Goal: Task Accomplishment & Management: Complete application form

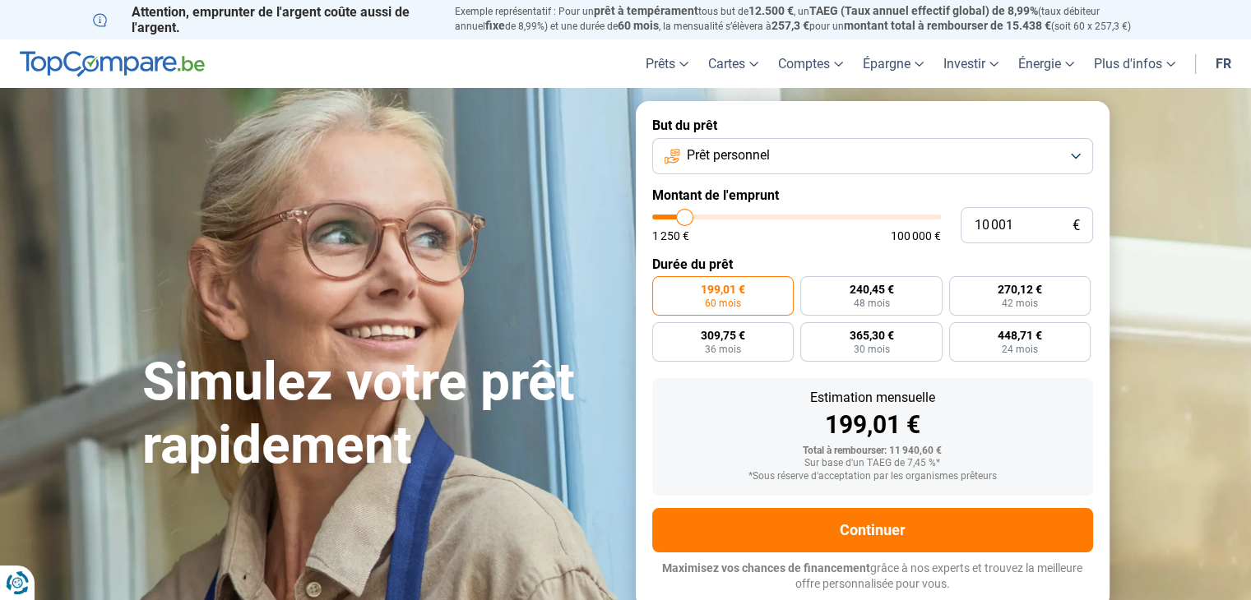
type input "7 250"
type input "7250"
type input "8 000"
type input "8000"
type input "9 250"
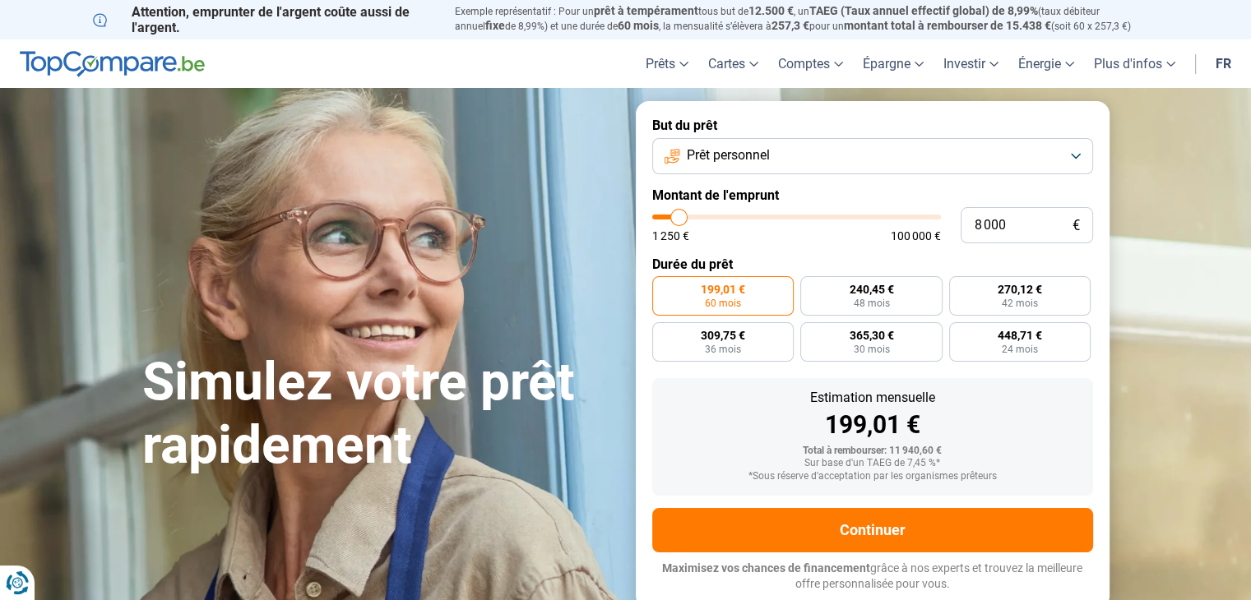
type input "9250"
type input "10 500"
type input "10500"
type input "11 750"
type input "11750"
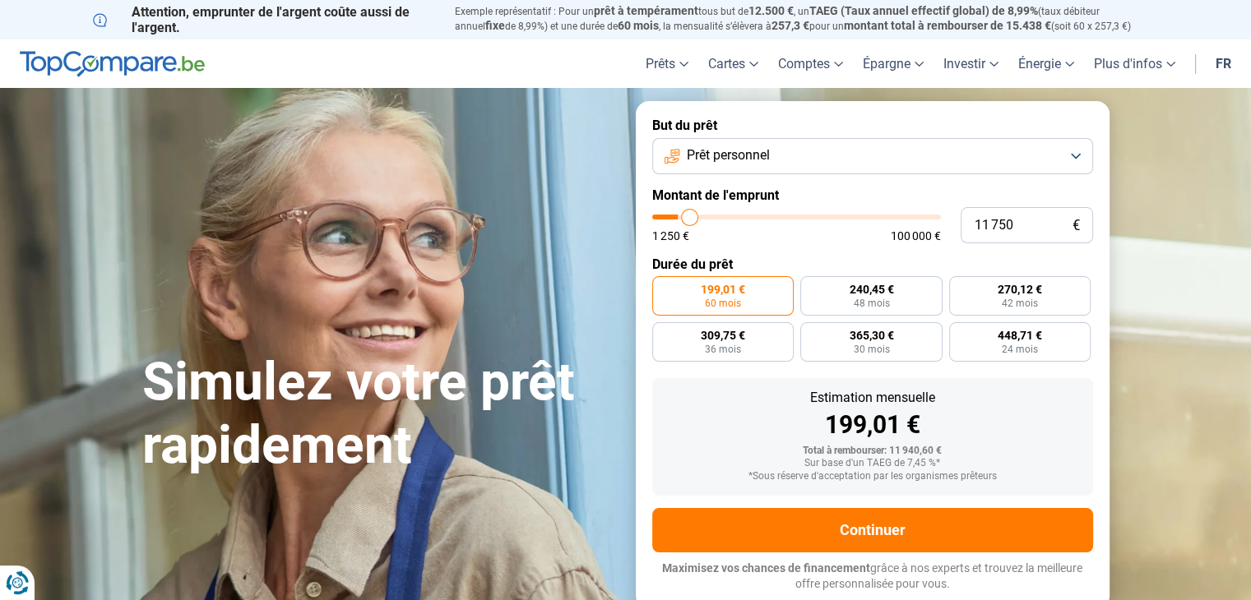
type input "14 000"
type input "14000"
type input "16 750"
type input "16750"
type input "20 250"
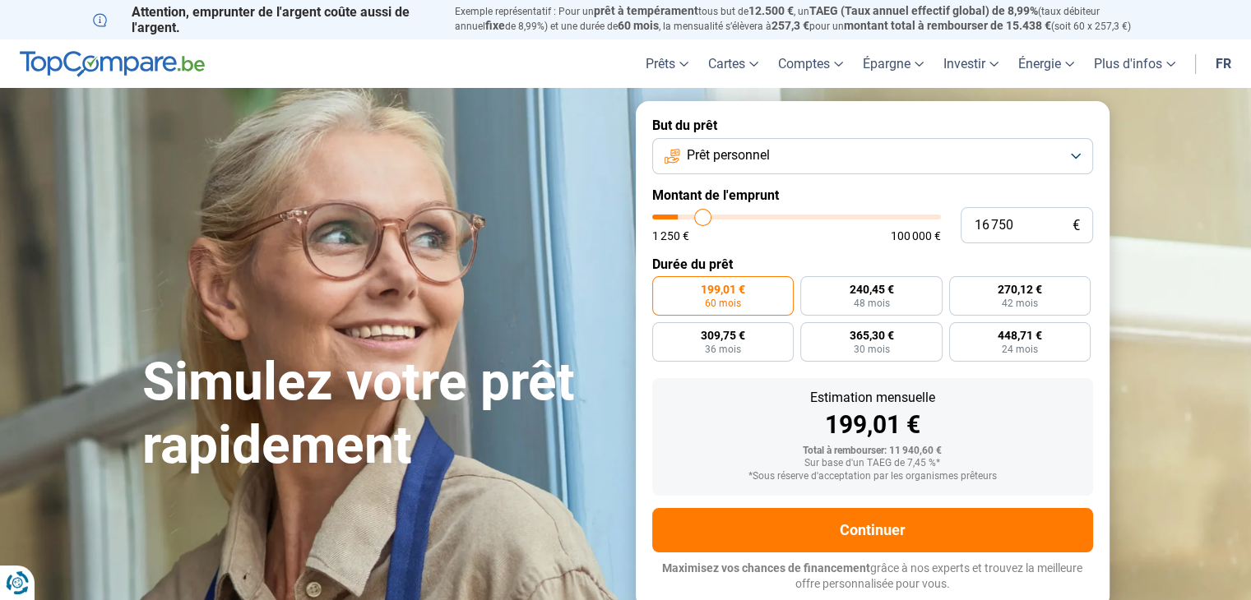
type input "20250"
type input "21 500"
type input "21500"
type input "23 750"
type input "23750"
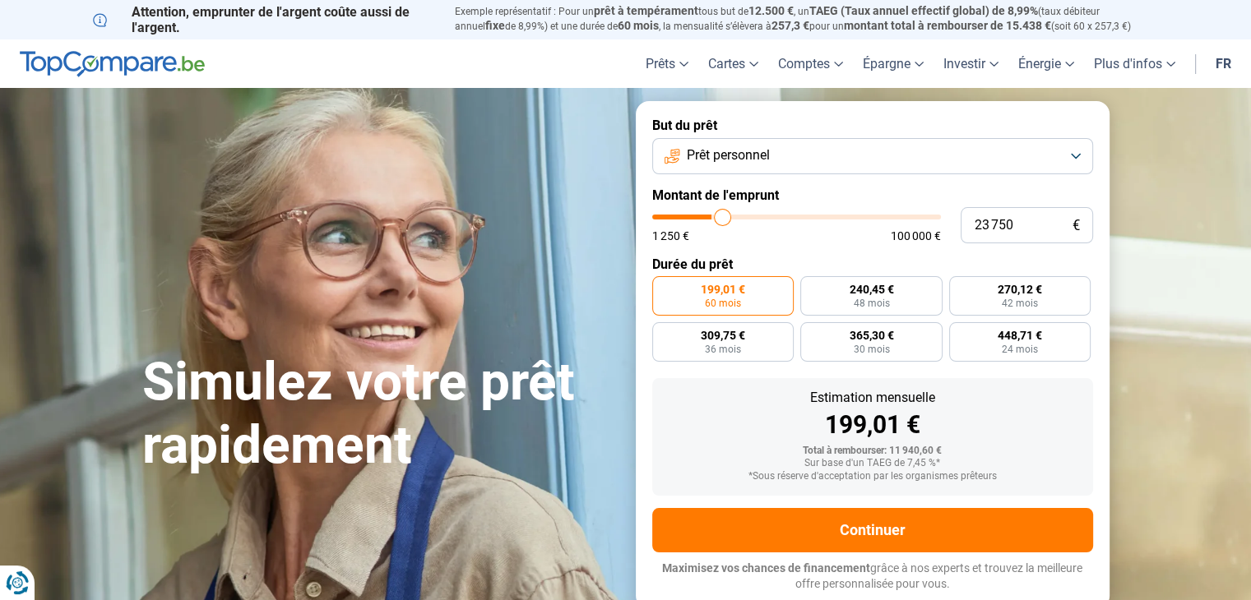
type input "26 500"
type input "26500"
type input "31 000"
type input "31000"
type input "36 250"
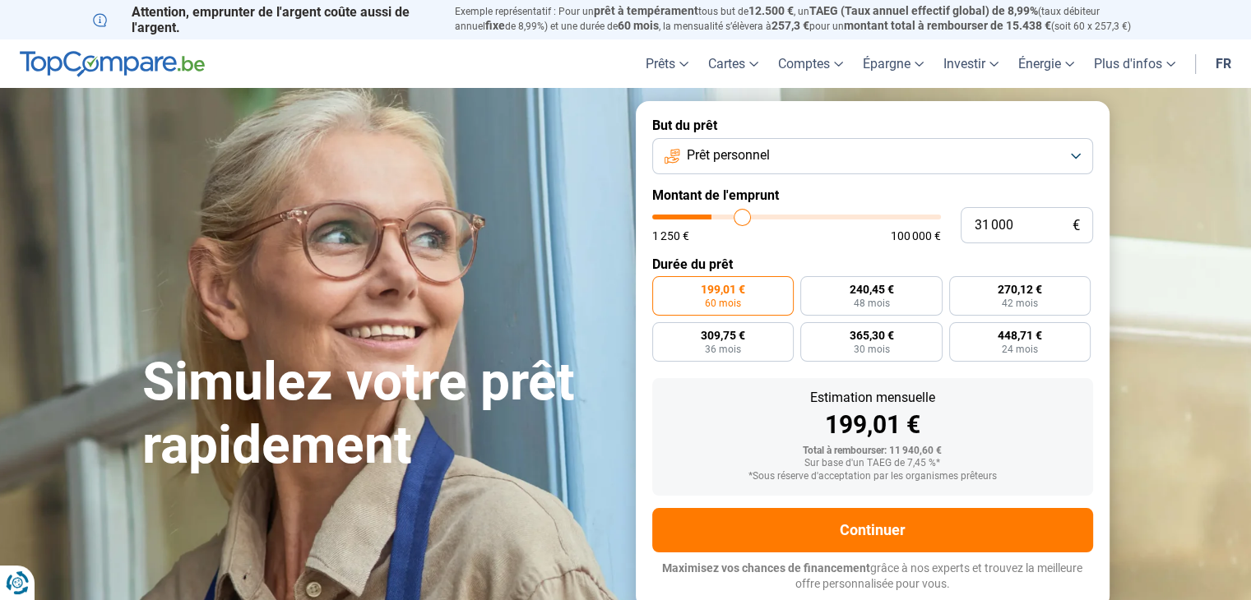
type input "36250"
type input "42 500"
type input "42500"
type input "50 500"
type input "50500"
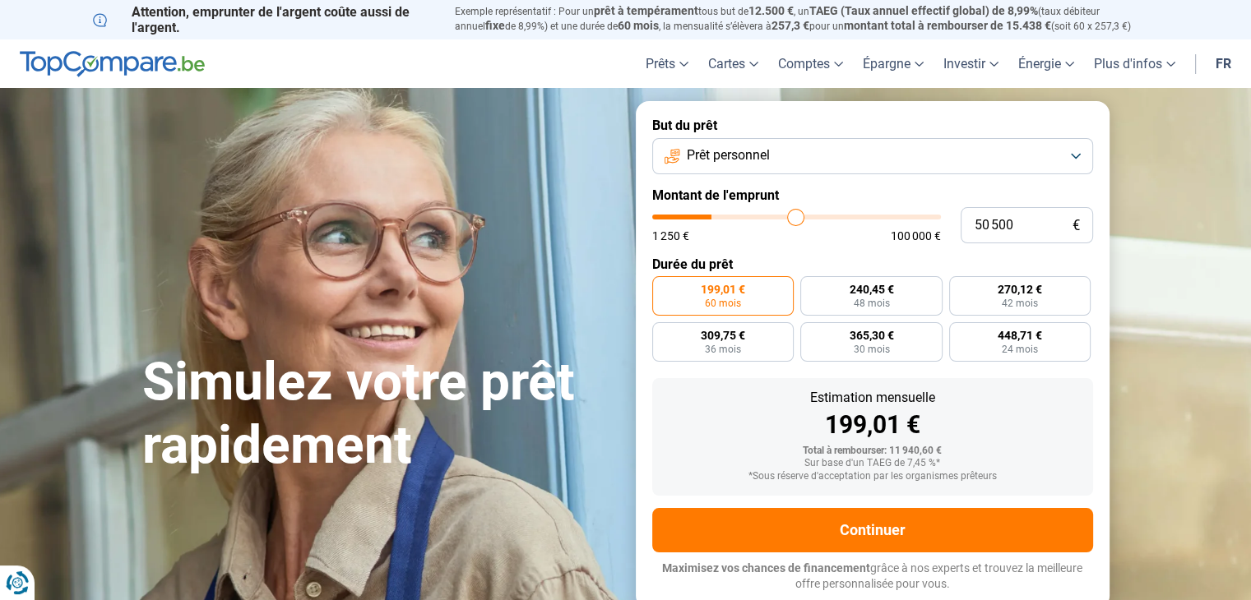
type input "62 500"
type input "62500"
type input "78 000"
type input "78000"
type input "92 000"
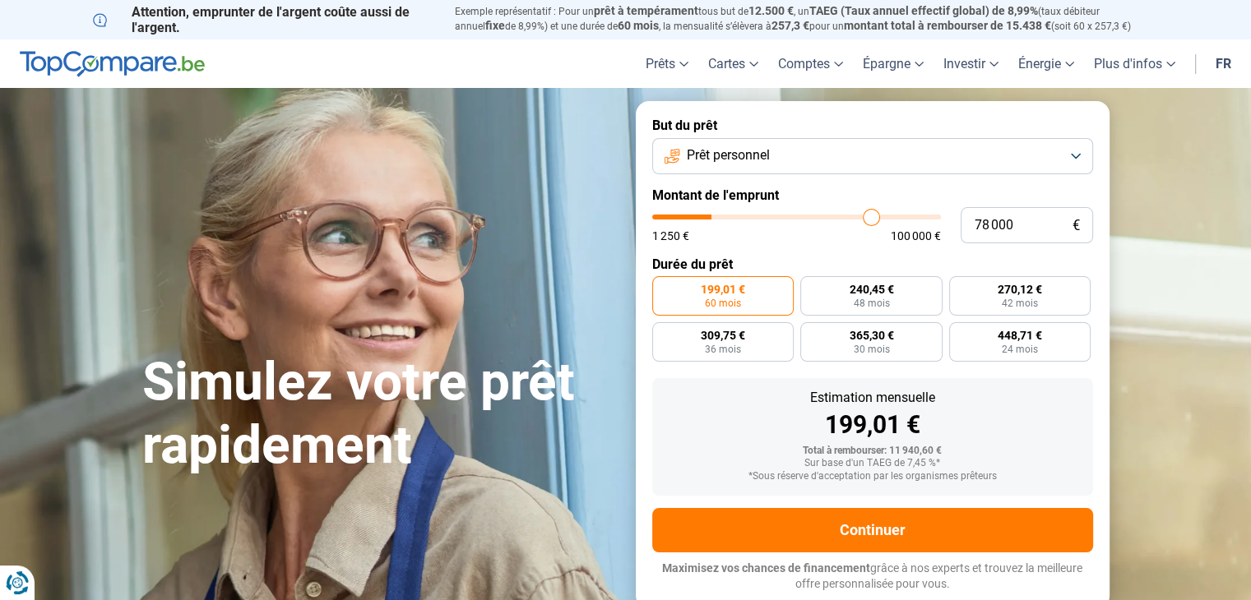
type input "92000"
type input "100 000"
drag, startPoint x: 677, startPoint y: 219, endPoint x: 980, endPoint y: 215, distance: 303.5
type input "100000"
click at [941, 215] on input "range" at bounding box center [796, 217] width 289 height 5
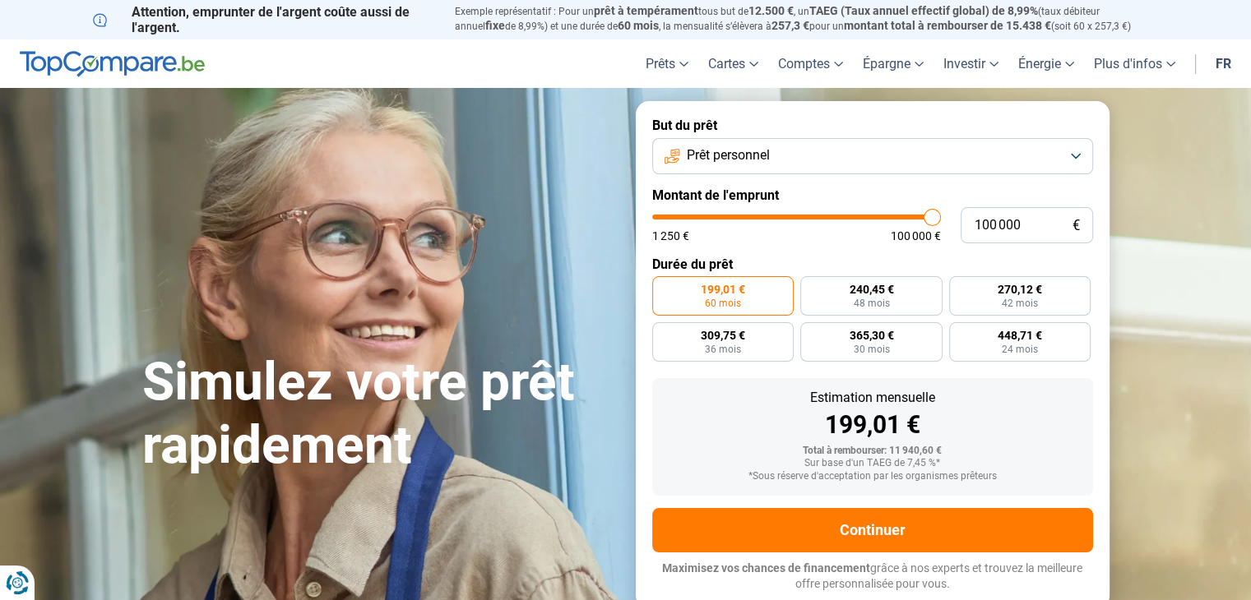
radio input "false"
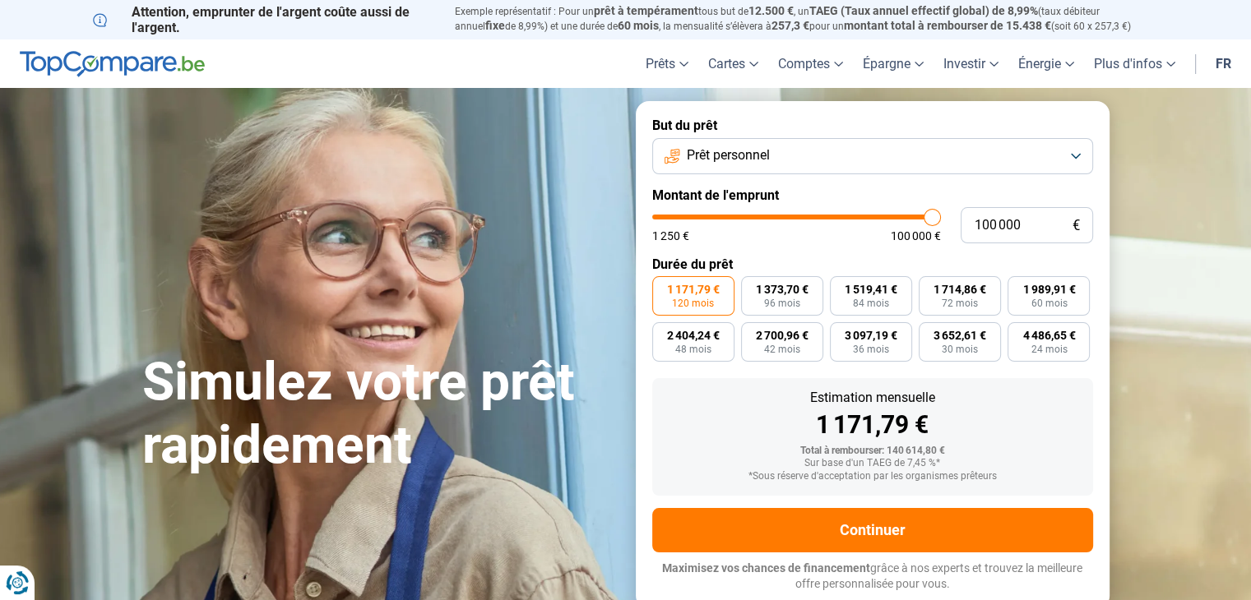
click at [936, 157] on button "Prêt personnel" at bounding box center [872, 156] width 441 height 36
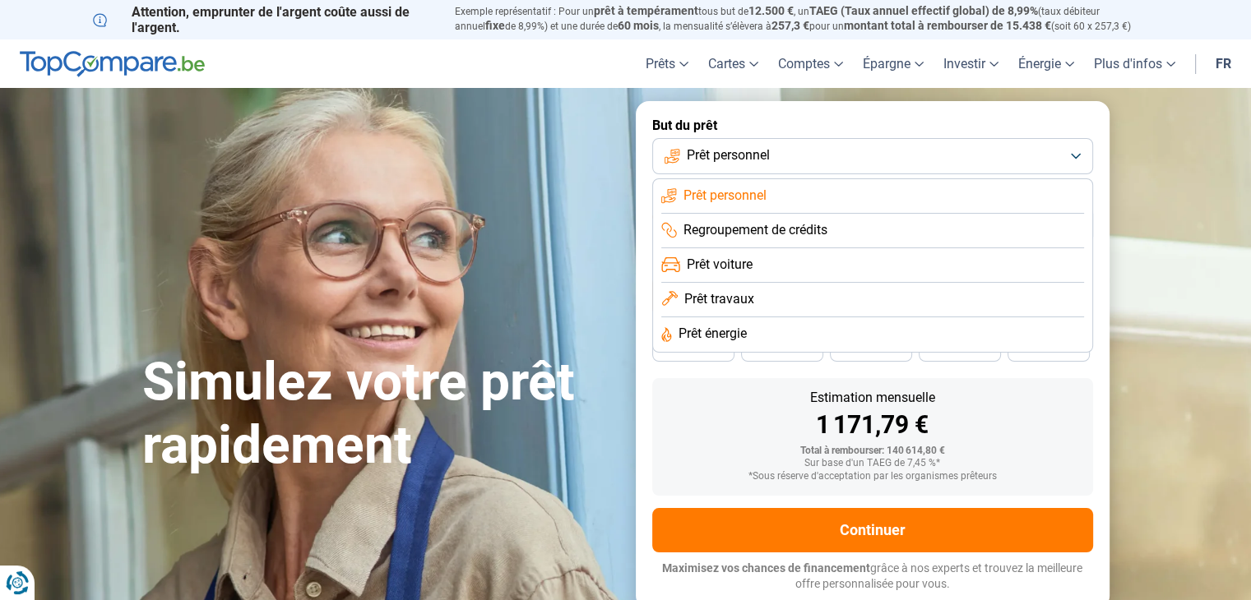
click at [896, 332] on li "Prêt énergie" at bounding box center [872, 334] width 423 height 35
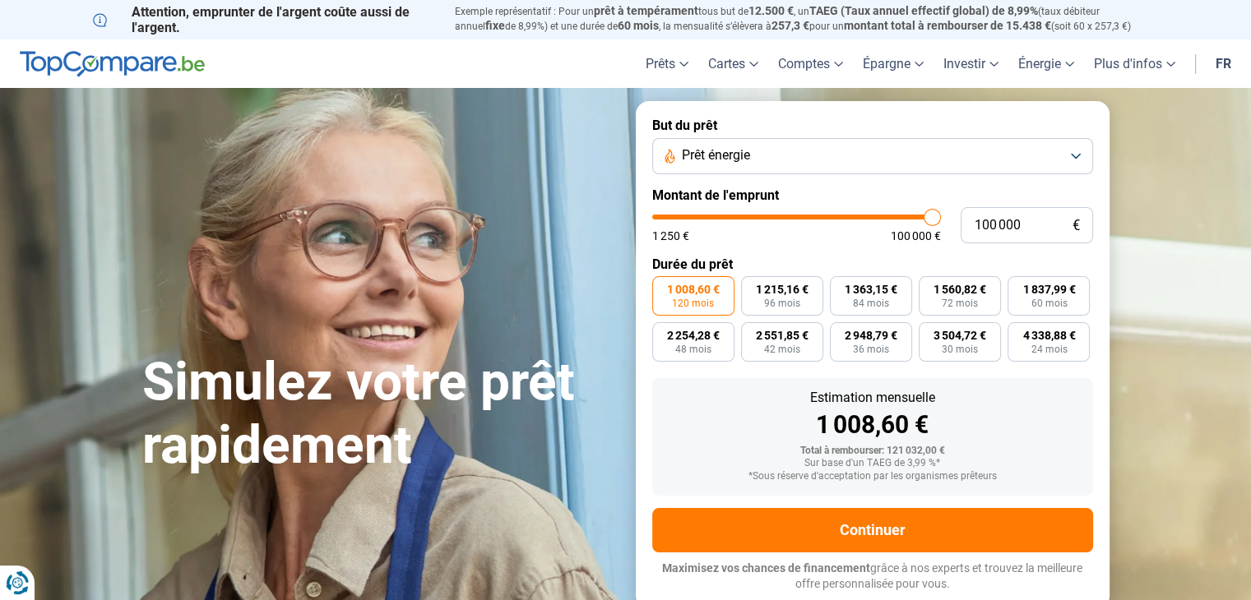
scroll to position [247, 0]
